Goal: Information Seeking & Learning: Learn about a topic

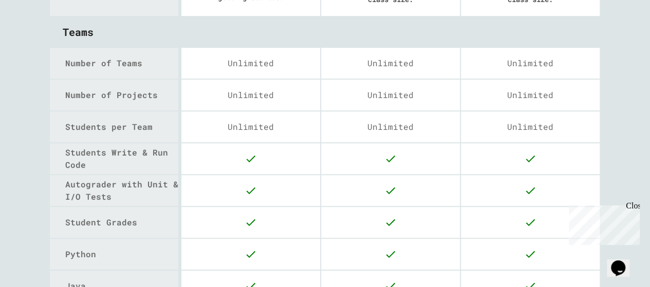
scroll to position [244, 0]
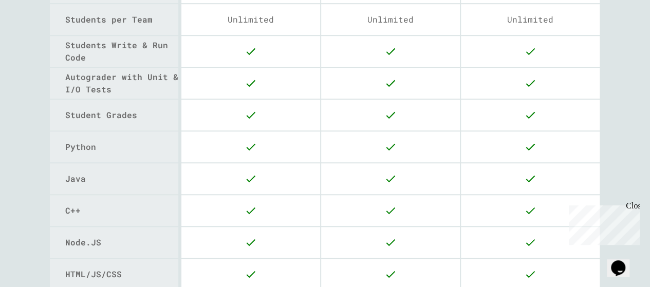
click at [89, 72] on div "Autograder with Unit & I/O Tests" at bounding box center [121, 83] width 113 height 25
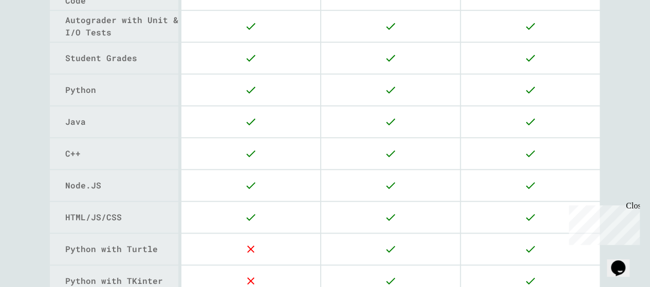
scroll to position [545, 0]
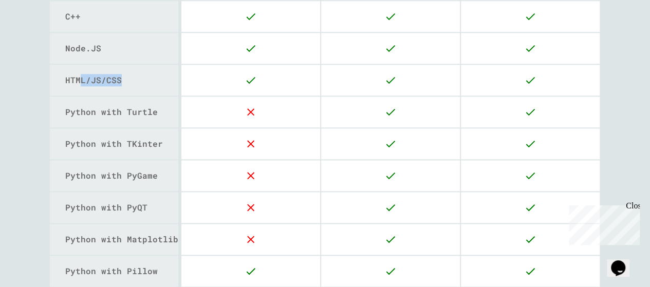
drag, startPoint x: 126, startPoint y: 108, endPoint x: 141, endPoint y: 95, distance: 20.0
click at [141, 95] on div "HTML/JS/CSS" at bounding box center [114, 80] width 129 height 31
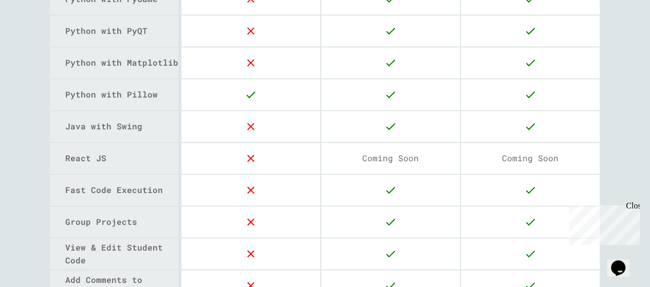
scroll to position [750, 0]
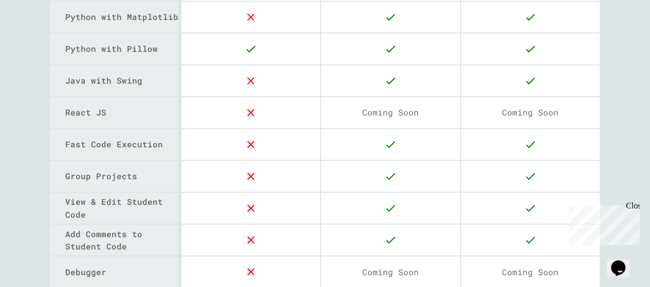
click at [141, 95] on div "Java with Swing" at bounding box center [114, 80] width 129 height 31
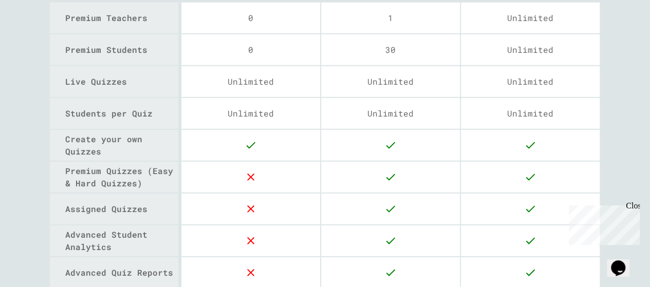
scroll to position [1466, 0]
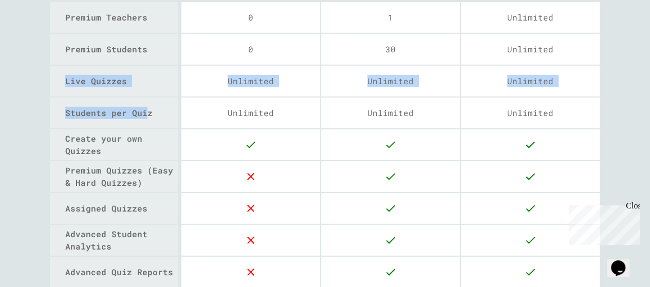
drag, startPoint x: 59, startPoint y: 66, endPoint x: 134, endPoint y: 118, distance: 91.3
click at [134, 118] on div "Quizzes Premium Teachers 0 1 Unlimited Premium Students 0 30 Unlimited Live Qui…" at bounding box center [325, 130] width 551 height 318
click at [134, 117] on div "Students per Quiz" at bounding box center [121, 113] width 113 height 12
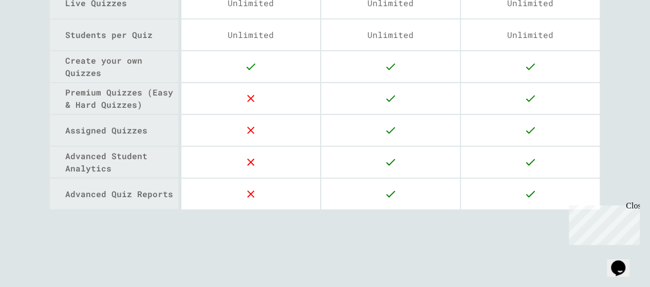
scroll to position [1546, 0]
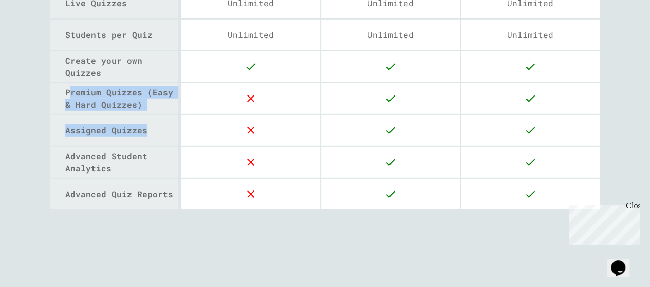
drag, startPoint x: 69, startPoint y: 93, endPoint x: 134, endPoint y: 124, distance: 71.7
click at [134, 124] on div "Quizzes Premium Teachers 0 1 Unlimited Premium Students 0 30 Unlimited Live Qui…" at bounding box center [325, 52] width 551 height 318
click at [134, 124] on div "Assigned Quizzes" at bounding box center [121, 130] width 113 height 12
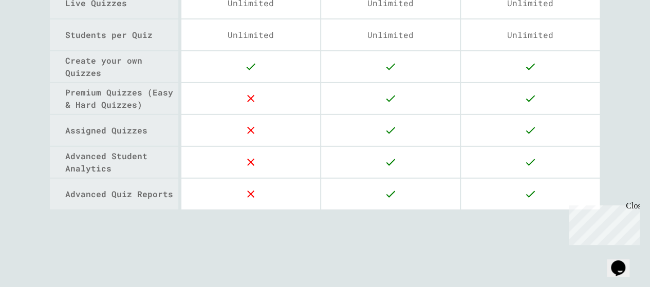
scroll to position [1556, 0]
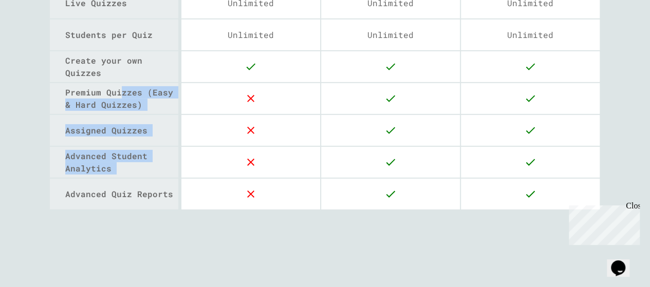
drag, startPoint x: 109, startPoint y: 78, endPoint x: 173, endPoint y: 138, distance: 88.0
click at [173, 138] on div "Quizzes Premium Teachers 0 1 Unlimited Premium Students 0 30 Unlimited Live Qui…" at bounding box center [325, 52] width 551 height 318
click at [173, 147] on div "Advanced Student Analytics" at bounding box center [325, 163] width 551 height 32
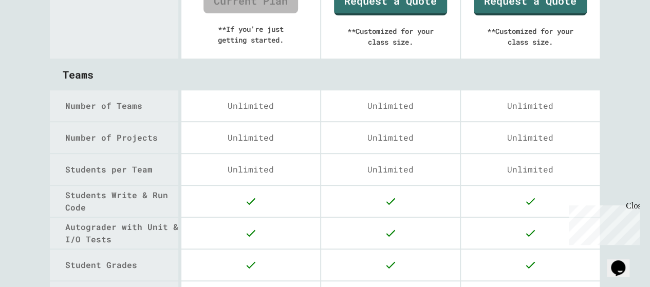
scroll to position [0, 0]
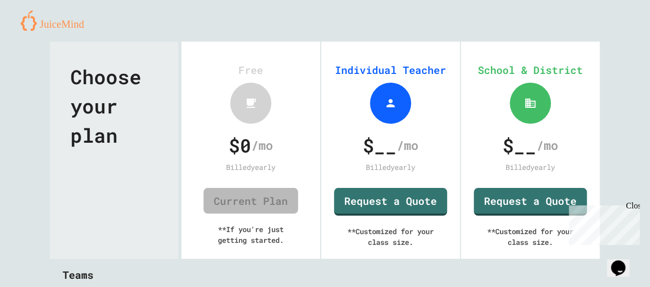
click at [67, 27] on img at bounding box center [56, 20] width 71 height 21
